Goal: Task Accomplishment & Management: Manage account settings

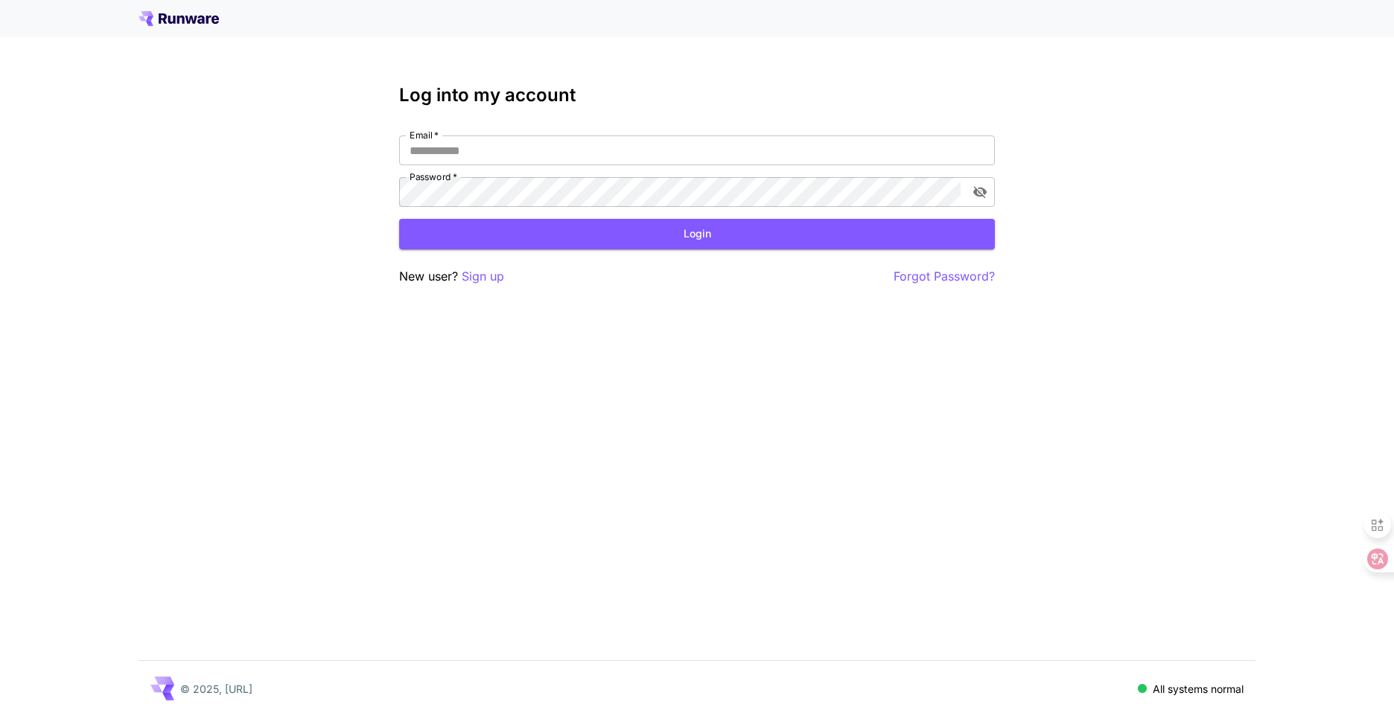
click at [425, 133] on label "Email   *" at bounding box center [424, 135] width 29 height 13
click at [425, 136] on input "Email   *" at bounding box center [697, 151] width 596 height 30
click at [428, 141] on label "Email   *" at bounding box center [424, 135] width 29 height 13
click at [428, 141] on input "Email   *" at bounding box center [697, 151] width 596 height 30
click at [437, 151] on input "Email   *" at bounding box center [697, 151] width 596 height 30
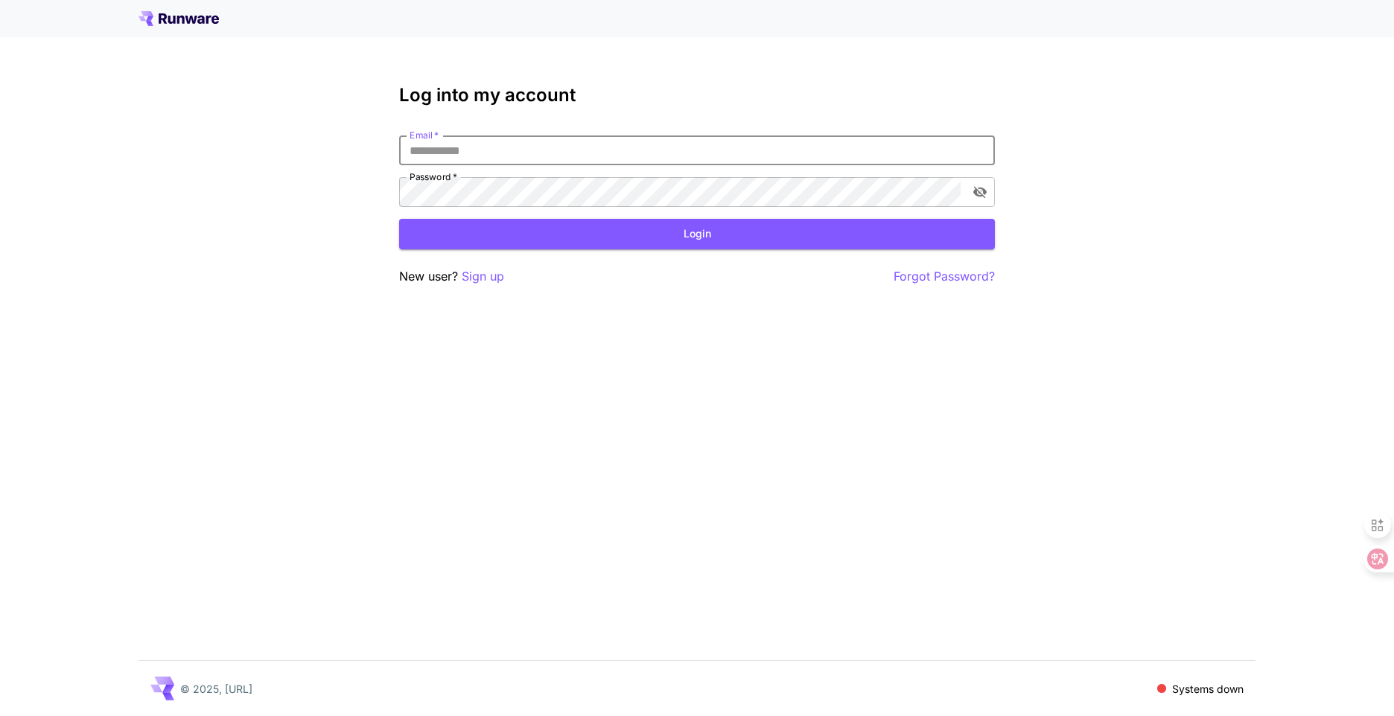
type input "**********"
click button "Login" at bounding box center [697, 234] width 596 height 31
